Goal: Information Seeking & Learning: Find specific fact

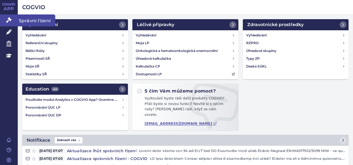
click at [13, 23] on link "Správní řízení" at bounding box center [9, 20] width 18 height 12
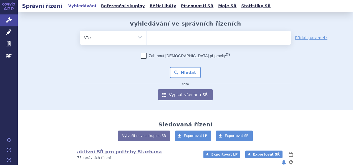
click at [163, 37] on ul at bounding box center [219, 37] width 144 height 12
click at [147, 37] on select at bounding box center [147, 38] width 0 height 14
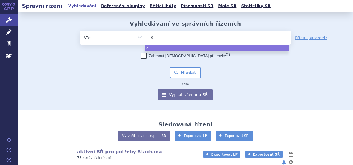
type input "op"
type input "opd"
type input "opdu"
type input "opdual"
type input "opduala"
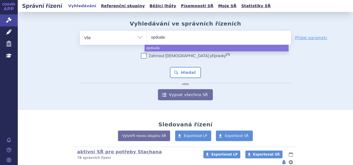
type input "opdualag"
select select "opdualag"
click at [186, 72] on button "Hledat" at bounding box center [185, 72] width 31 height 11
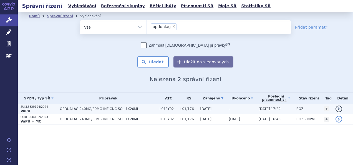
click at [33, 105] on p "SUKLS329194/2024" at bounding box center [39, 107] width 37 height 4
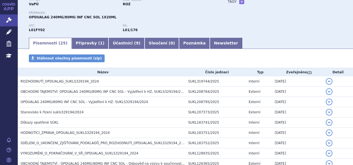
scroll to position [55, 0]
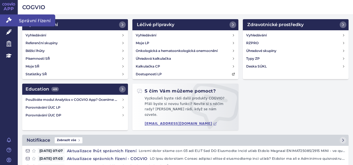
click at [7, 20] on icon at bounding box center [9, 20] width 6 height 6
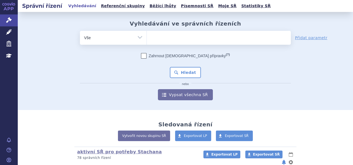
click at [164, 43] on span at bounding box center [219, 38] width 144 height 14
click at [147, 43] on select at bounding box center [147, 38] width 0 height 14
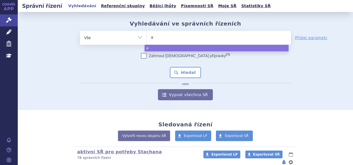
type input "ad"
type input "adem"
type input "ademp"
type input "adempa"
type input "adempas"
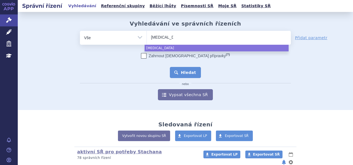
select select "adempas"
click at [179, 73] on button "Hledat" at bounding box center [185, 72] width 31 height 11
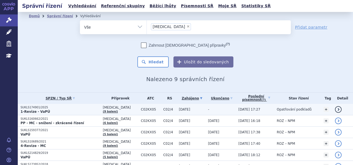
click at [47, 107] on p "SUKLS174901/2025" at bounding box center [61, 107] width 80 height 4
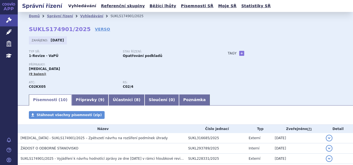
click at [76, 4] on link "Vyhledávání" at bounding box center [82, 5] width 31 height 7
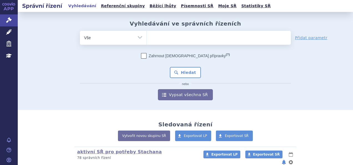
click at [161, 40] on ul at bounding box center [219, 37] width 144 height 12
click at [147, 40] on select at bounding box center [147, 38] width 0 height 14
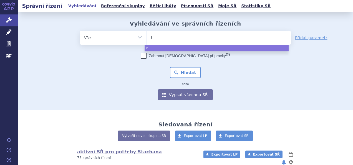
type input "ra"
type input "r"
type input "ro"
type input "roa"
type input "roac"
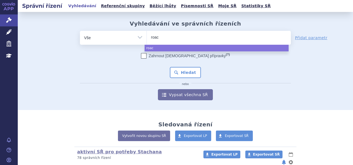
type input "roact"
type input "roacte"
type input "roactem"
type input "roactemr"
type input "[MEDICAL_DATA]"
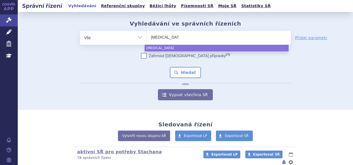
select select "[MEDICAL_DATA]"
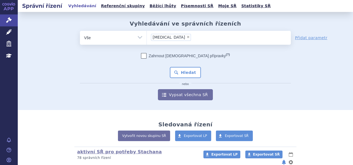
click at [184, 62] on div "Zahrnout bratrské přípravky (?) * Pozor, hledání dle vyhledávacího parametru In…" at bounding box center [185, 76] width 211 height 47
click at [183, 64] on div "Zahrnout bratrské přípravky (?) * Pozor, hledání dle vyhledávacího parametru In…" at bounding box center [185, 76] width 211 height 47
drag, startPoint x: 183, startPoint y: 64, endPoint x: 179, endPoint y: 72, distance: 8.7
click at [179, 72] on button "Hledat" at bounding box center [185, 72] width 31 height 11
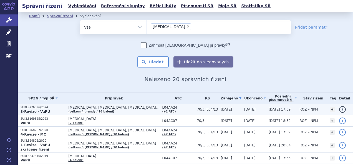
click at [36, 108] on p "SUKLS276396/2024" at bounding box center [43, 107] width 45 height 4
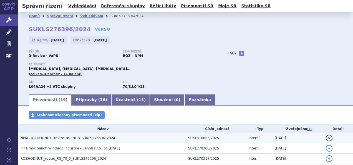
click at [92, 139] on span "NPM_ROZHODNUTÍ_revize_RS_70_3_SUKLS276396_2024" at bounding box center [68, 138] width 95 height 4
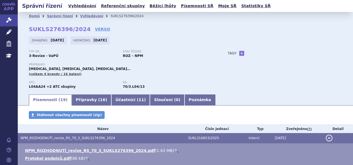
click at [174, 149] on link "🔍" at bounding box center [176, 150] width 5 height 4
click at [75, 8] on link "Vyhledávání" at bounding box center [82, 5] width 31 height 7
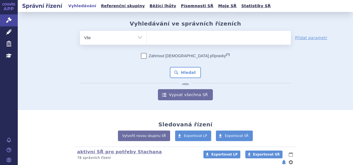
click at [158, 38] on ul at bounding box center [219, 37] width 144 height 12
click at [147, 38] on select at bounding box center [147, 38] width 0 height 14
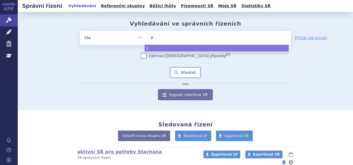
type input "pe"
type input "peme"
type input "pemet"
type input "pemetre"
type input "pemetrex"
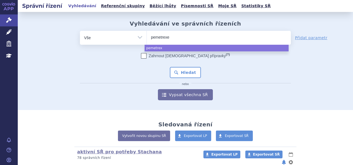
type input "pemetrexed"
select select "pemetrexed"
click at [176, 71] on button "Hledat" at bounding box center [185, 72] width 31 height 11
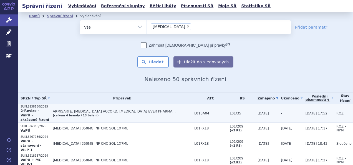
click at [69, 114] on link "(celkem 4 brandy / 13 balení)" at bounding box center [76, 115] width 46 height 3
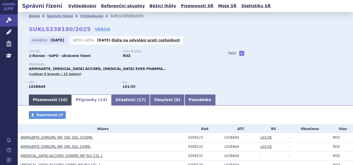
click at [45, 101] on link "Písemnosti ( 10 )" at bounding box center [50, 99] width 43 height 11
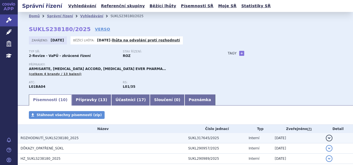
click at [47, 138] on span "ROZHODNUTÍ_SUKLS238180_2025" at bounding box center [50, 138] width 58 height 4
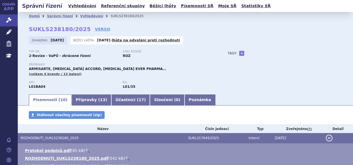
click at [125, 158] on link "🔍" at bounding box center [127, 158] width 5 height 4
click at [84, 6] on link "Vyhledávání" at bounding box center [82, 5] width 31 height 7
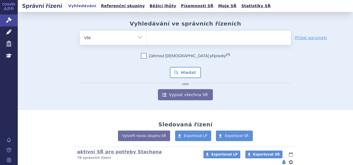
click at [170, 40] on ul at bounding box center [219, 37] width 144 height 12
click at [147, 40] on select at bounding box center [147, 38] width 0 height 14
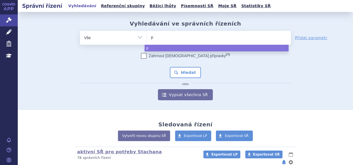
type input "pl"
type input "ple"
type input "pleg"
type input "plegr"
type input "plegri"
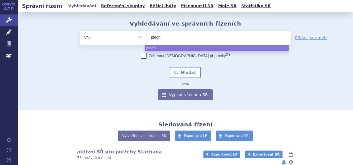
type input "plegrid"
type input "[MEDICAL_DATA]"
select select "plegridy"
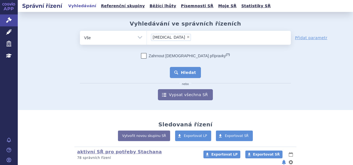
click at [185, 71] on button "Hledat" at bounding box center [185, 72] width 31 height 11
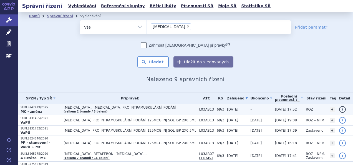
click at [38, 108] on p "SUKLS247419/2025" at bounding box center [41, 107] width 40 height 4
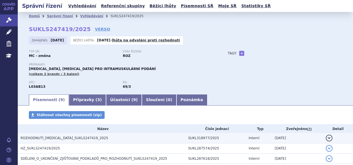
click at [64, 138] on span "ROZHODNUTÍ_[MEDICAL_DATA]_SUKLS247419_2025" at bounding box center [65, 138] width 88 height 4
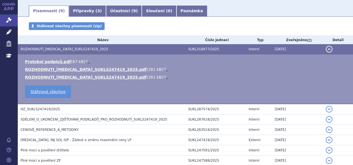
scroll to position [100, 0]
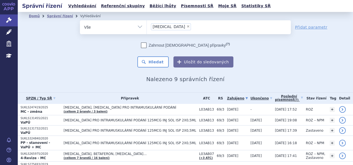
click at [186, 25] on span "×" at bounding box center [187, 26] width 3 height 3
click at [147, 25] on select "[MEDICAL_DATA]" at bounding box center [147, 27] width 0 height 14
select select
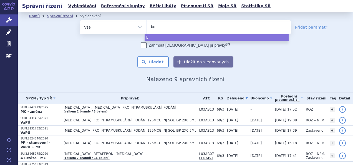
type input "bet"
type input "beta"
type input "betafe"
type input "betafer"
type input "betafero"
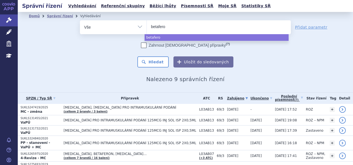
type input "betaferon"
select select "betaferon"
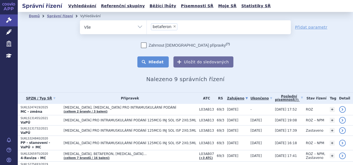
click at [156, 60] on button "Hledat" at bounding box center [152, 61] width 31 height 11
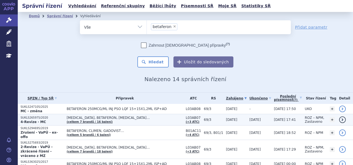
click at [61, 116] on p "SUKLS265975/2020" at bounding box center [42, 118] width 43 height 4
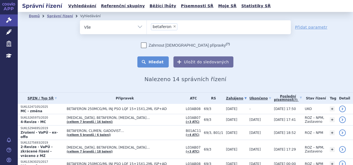
click at [155, 63] on button "Hledat" at bounding box center [152, 61] width 31 height 11
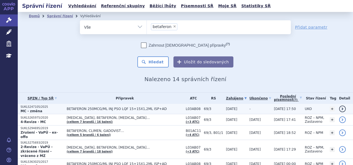
click at [102, 108] on span "BETAFERON 250MCG/ML INJ PSO LQF 15+15X1,2ML ISP+AD" at bounding box center [125, 109] width 116 height 4
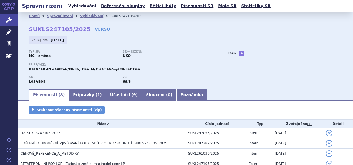
click at [86, 5] on link "Vyhledávání" at bounding box center [82, 5] width 31 height 7
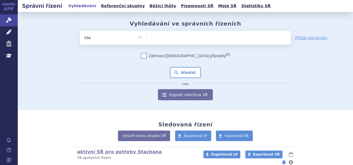
click at [154, 36] on ul at bounding box center [219, 37] width 144 height 12
click at [147, 36] on select at bounding box center [147, 38] width 0 height 14
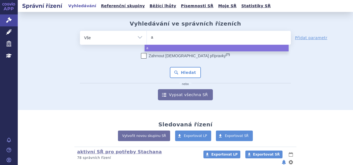
type input "al"
type input "alu"
type input "alut"
type input "aluta"
type input "alutar"
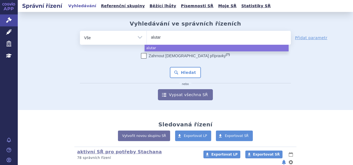
type input "alutart"
select select "alutart"
click at [182, 72] on button "Hledat" at bounding box center [185, 72] width 31 height 11
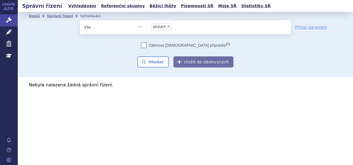
click at [167, 26] on span "×" at bounding box center [168, 26] width 3 height 3
click at [147, 26] on select "alutart" at bounding box center [147, 27] width 0 height 14
select select
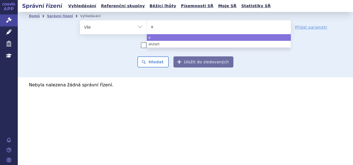
type input "al"
type input "alu"
type input "alut"
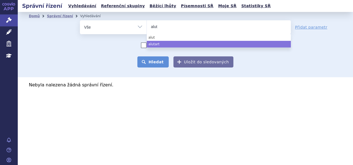
select select "alutart"
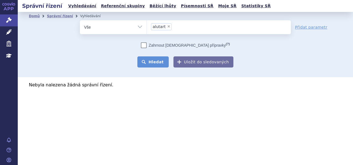
click at [160, 60] on button "Hledat" at bounding box center [152, 61] width 31 height 11
click at [167, 27] on span "×" at bounding box center [168, 26] width 3 height 3
click at [147, 27] on select "alutart" at bounding box center [147, 27] width 0 height 14
select select
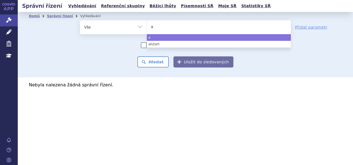
type input "al"
type input "alu"
type input "alut"
type input "aluta"
type input "alutar"
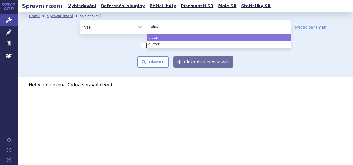
type input "alutard"
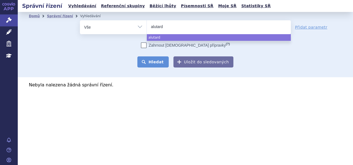
select select "alutard"
click at [161, 63] on button "Hledat" at bounding box center [152, 61] width 31 height 11
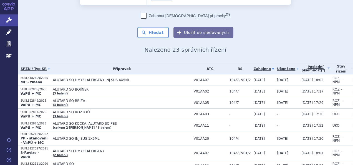
scroll to position [33, 0]
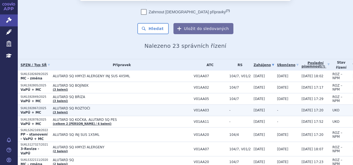
click at [81, 108] on span "ALUTARD SQ ROZTOČI" at bounding box center [122, 108] width 138 height 4
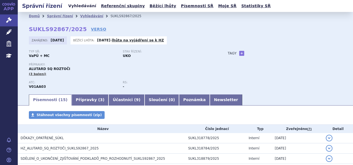
click at [80, 4] on link "Vyhledávání" at bounding box center [82, 5] width 31 height 7
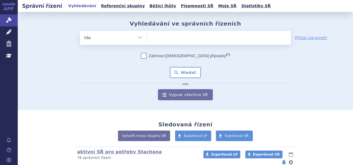
click at [174, 39] on ul at bounding box center [219, 37] width 144 height 12
click at [147, 39] on select at bounding box center [147, 38] width 0 height 14
type input "tr"
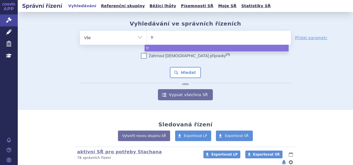
type input "tre"
type input "trem"
type input "tremf"
type input "tremfy"
type input "tremfya"
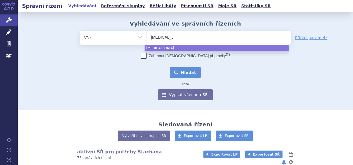
select select "tremfya"
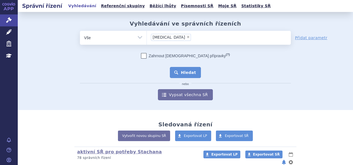
click at [186, 68] on button "Hledat" at bounding box center [185, 72] width 31 height 11
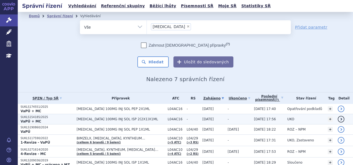
click at [34, 117] on p "SUKLS154185/2025" at bounding box center [47, 117] width 53 height 4
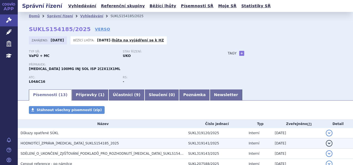
click at [66, 144] on span "HODNOTÍCÍ_ZPRÁVA_[MEDICAL_DATA]_SUKLS154185_2025" at bounding box center [70, 143] width 99 height 4
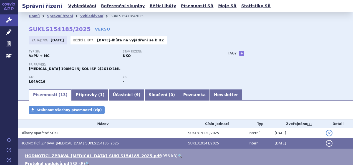
click at [178, 155] on link "🔍" at bounding box center [180, 155] width 5 height 4
